Goal: Task Accomplishment & Management: Use online tool/utility

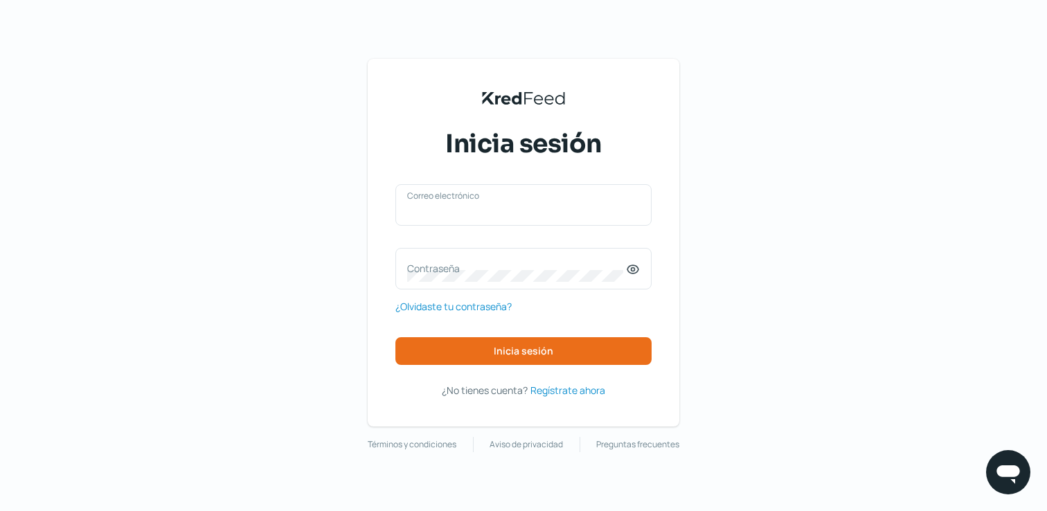
type input "[EMAIL_ADDRESS][DOMAIN_NAME]"
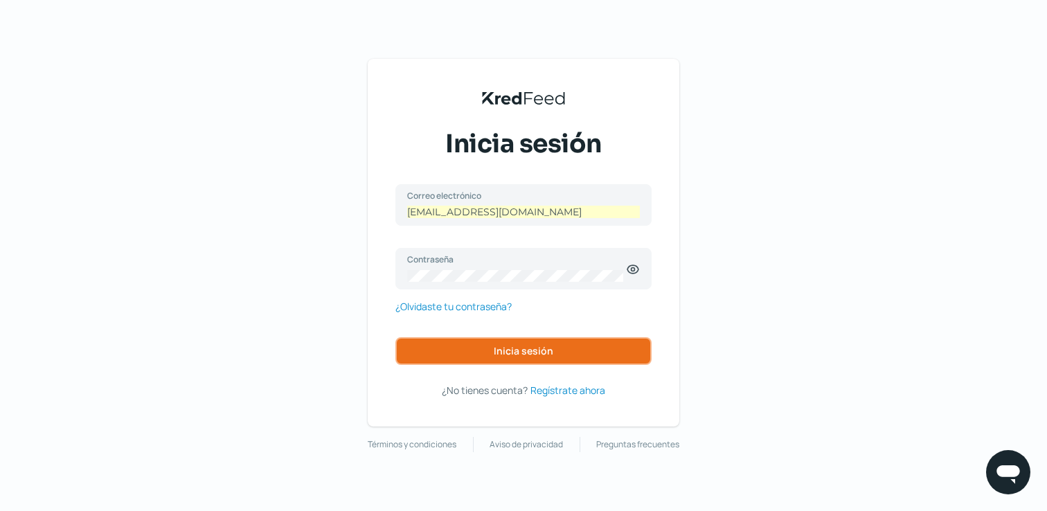
click at [576, 351] on button "Inicia sesión" at bounding box center [524, 351] width 256 height 28
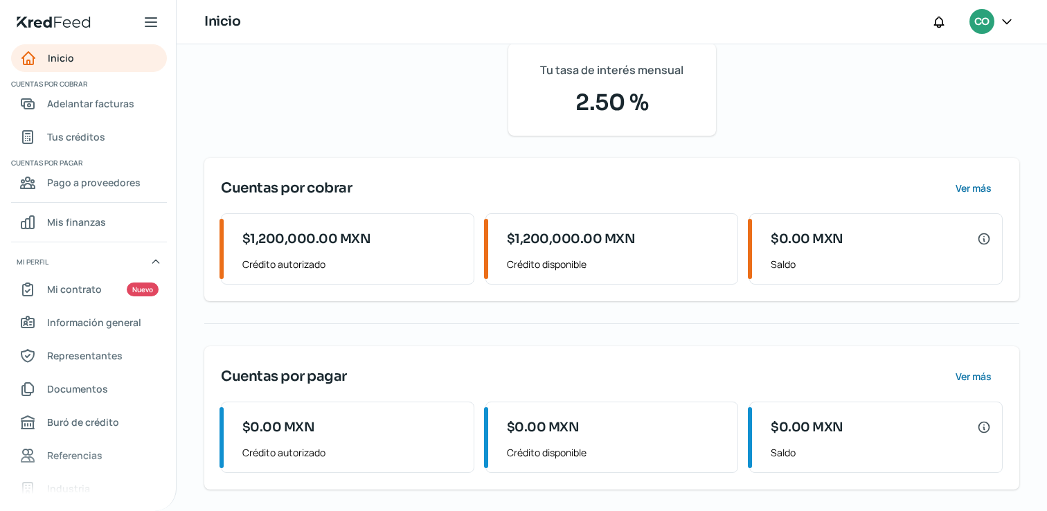
scroll to position [179, 0]
click at [970, 375] on span "Ver más" at bounding box center [973, 376] width 36 height 10
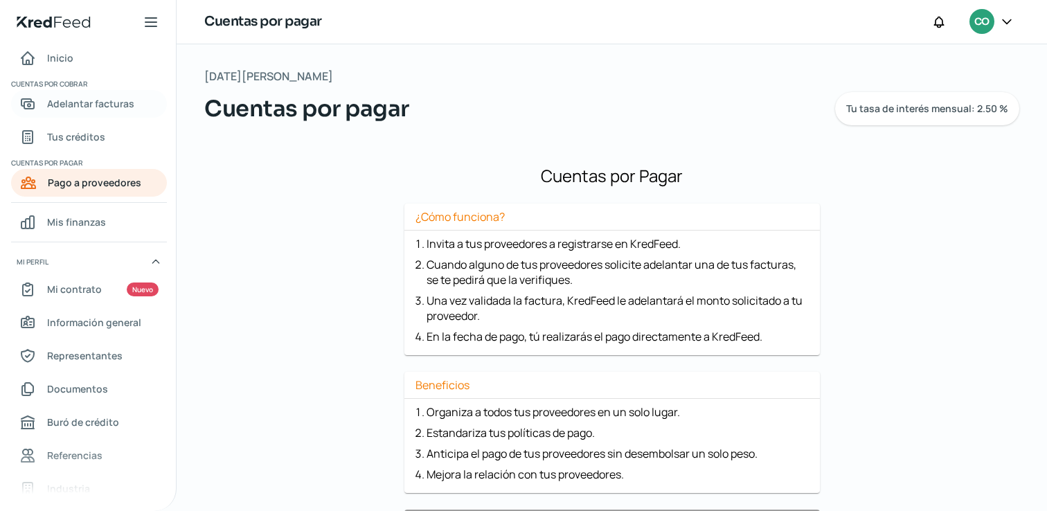
click at [114, 108] on span "Adelantar facturas" at bounding box center [90, 103] width 87 height 17
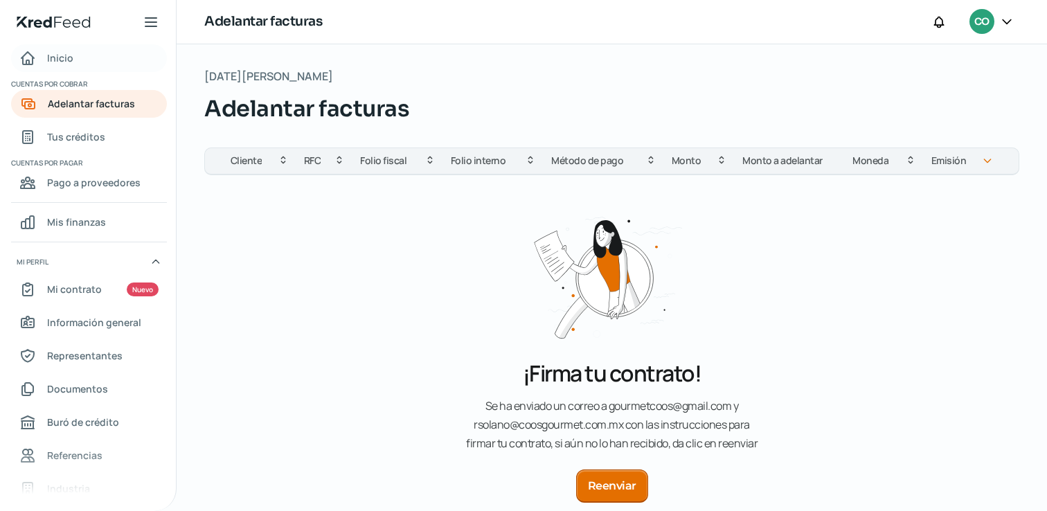
click at [81, 57] on link "Inicio" at bounding box center [89, 58] width 156 height 28
